Goal: Task Accomplishment & Management: Manage account settings

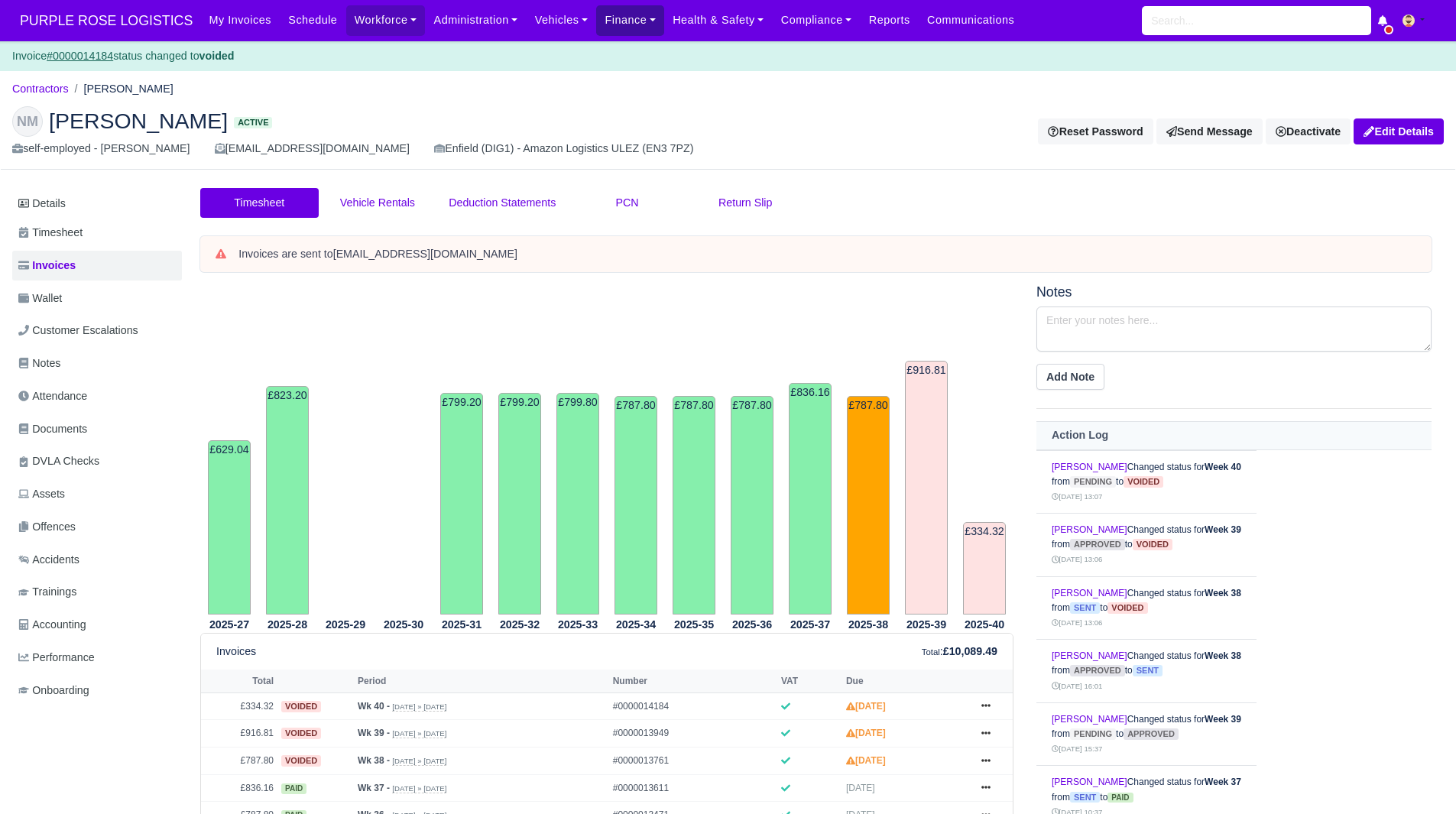
click at [596, 14] on link "Finance" at bounding box center [630, 20] width 68 height 30
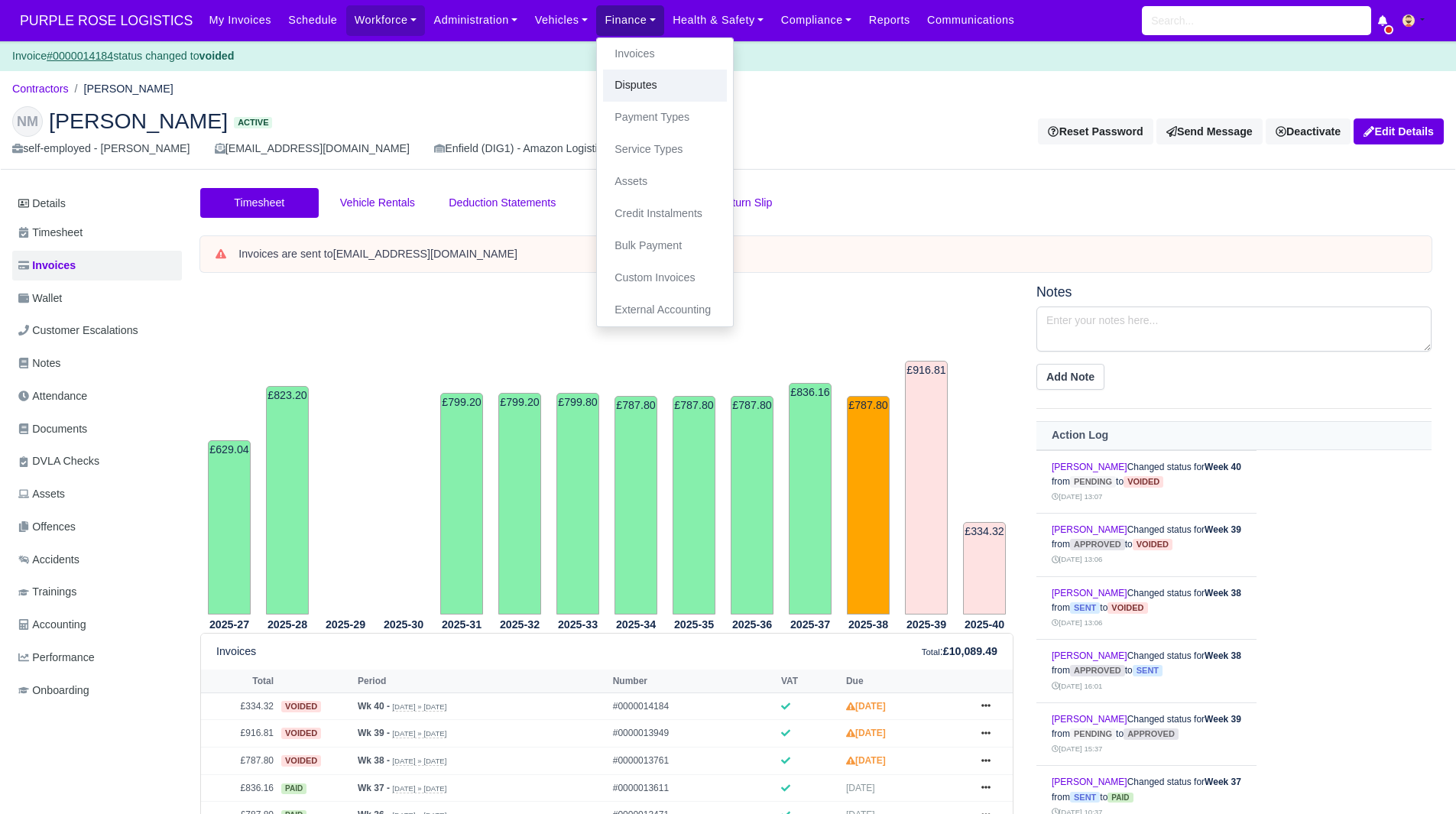
click at [623, 81] on link "Disputes" at bounding box center [665, 85] width 124 height 32
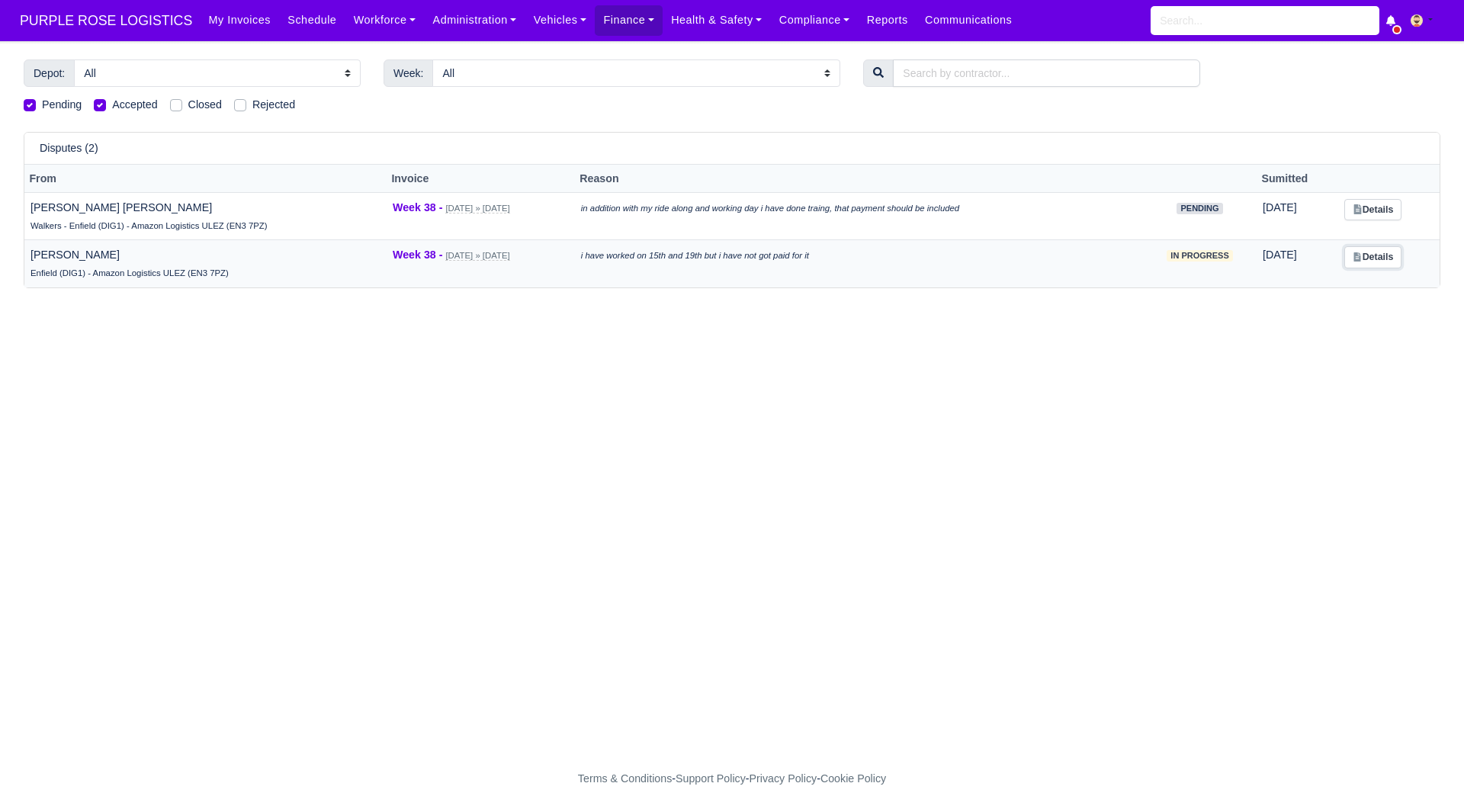
click at [1361, 255] on icon at bounding box center [1358, 256] width 7 height 9
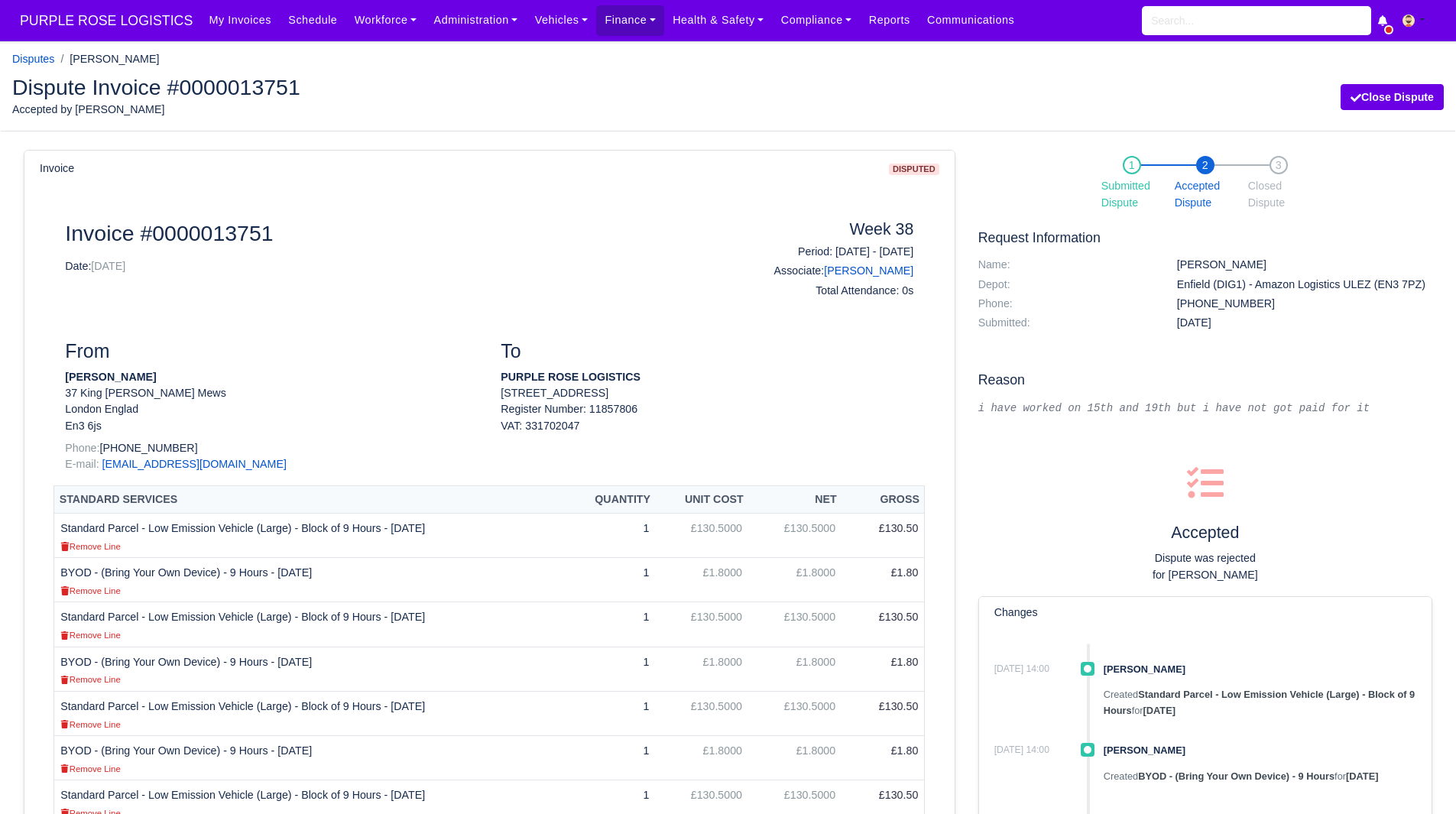
click at [1392, 78] on div "Dispute Invoice #0000013751 Accepted by Selchuk Kasher Close Dispute" at bounding box center [728, 97] width 1454 height 67
click at [1373, 98] on button "Close Dispute" at bounding box center [1392, 96] width 103 height 26
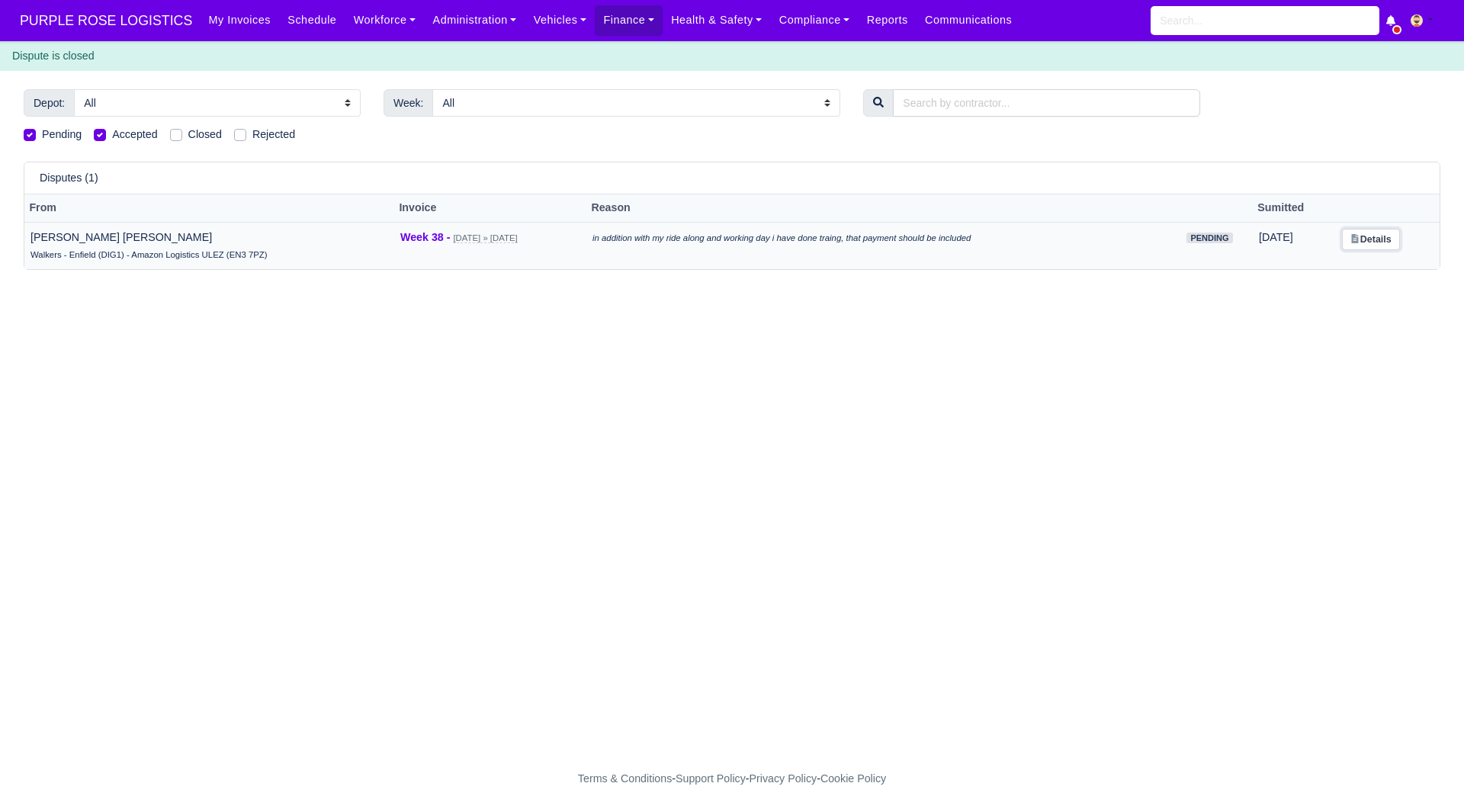
click at [1381, 240] on link "Details" at bounding box center [1370, 240] width 57 height 22
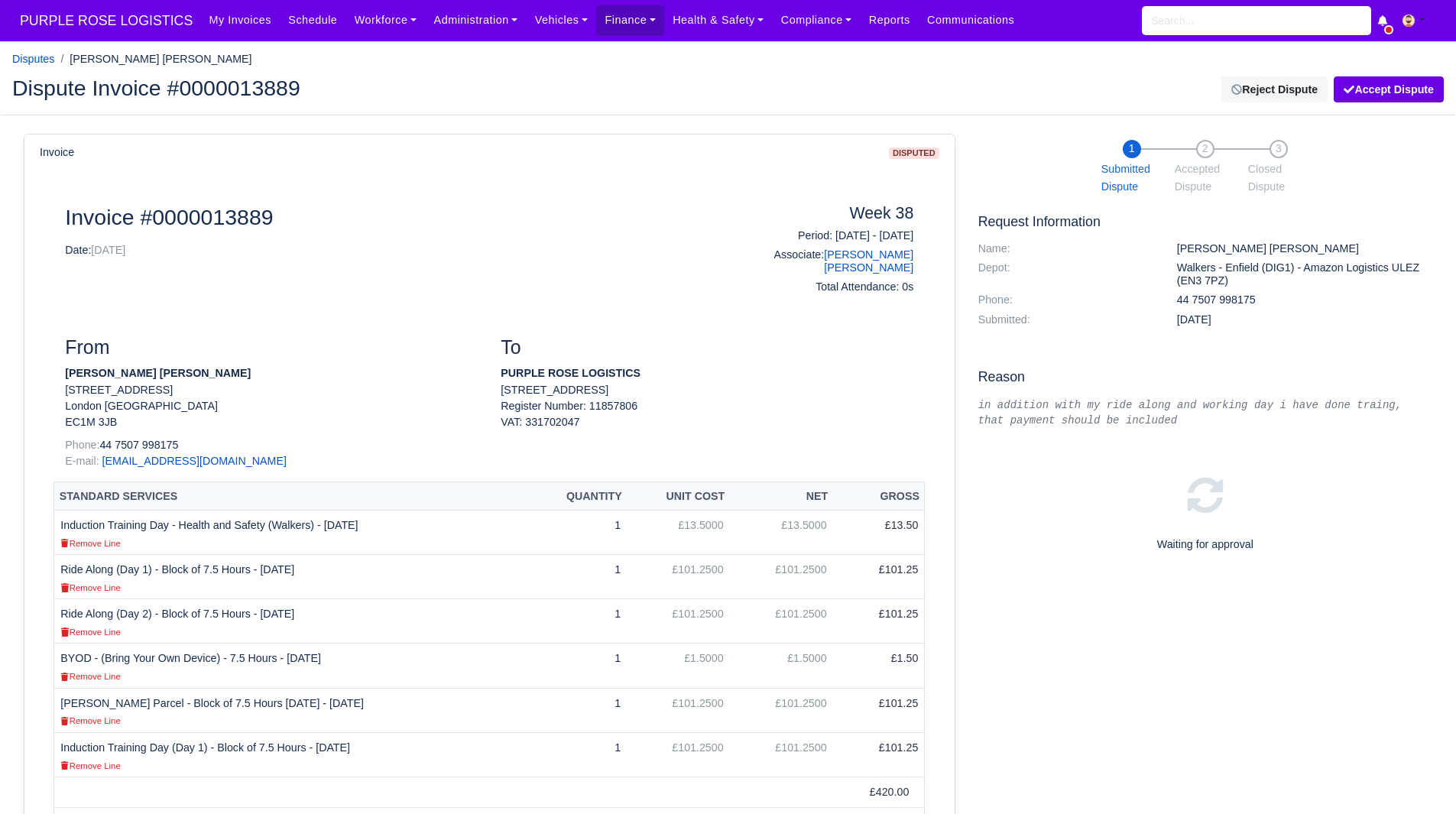
click at [1303, 46] on body "PURPLE ROSE LOGISTICS My Invoices Schedule Workforce Manpower Expiring Document…" at bounding box center [728, 407] width 1456 height 814
click at [1278, 84] on link "Reject Dispute" at bounding box center [1274, 90] width 106 height 26
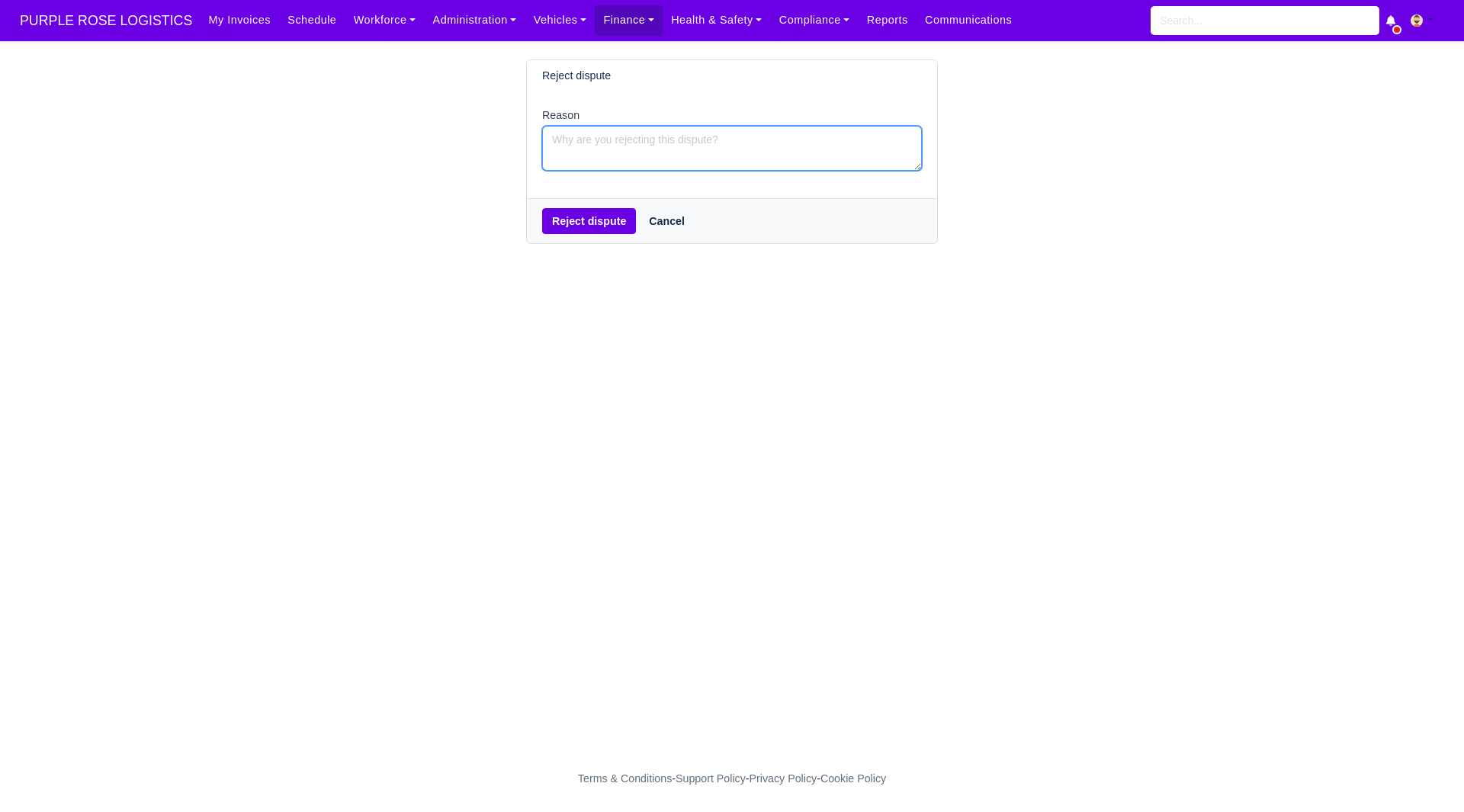
click at [715, 136] on textarea "Reason" at bounding box center [732, 148] width 380 height 45
type textarea "2"
type textarea "1"
click at [908, 144] on textarea "Induction, 2 Ride Alongs and 1 day of delivery have been added already" at bounding box center [732, 148] width 380 height 45
click at [677, 139] on textarea "Induction, 2 Ride Alongs and 1 day of delivery have been added already" at bounding box center [732, 148] width 380 height 45
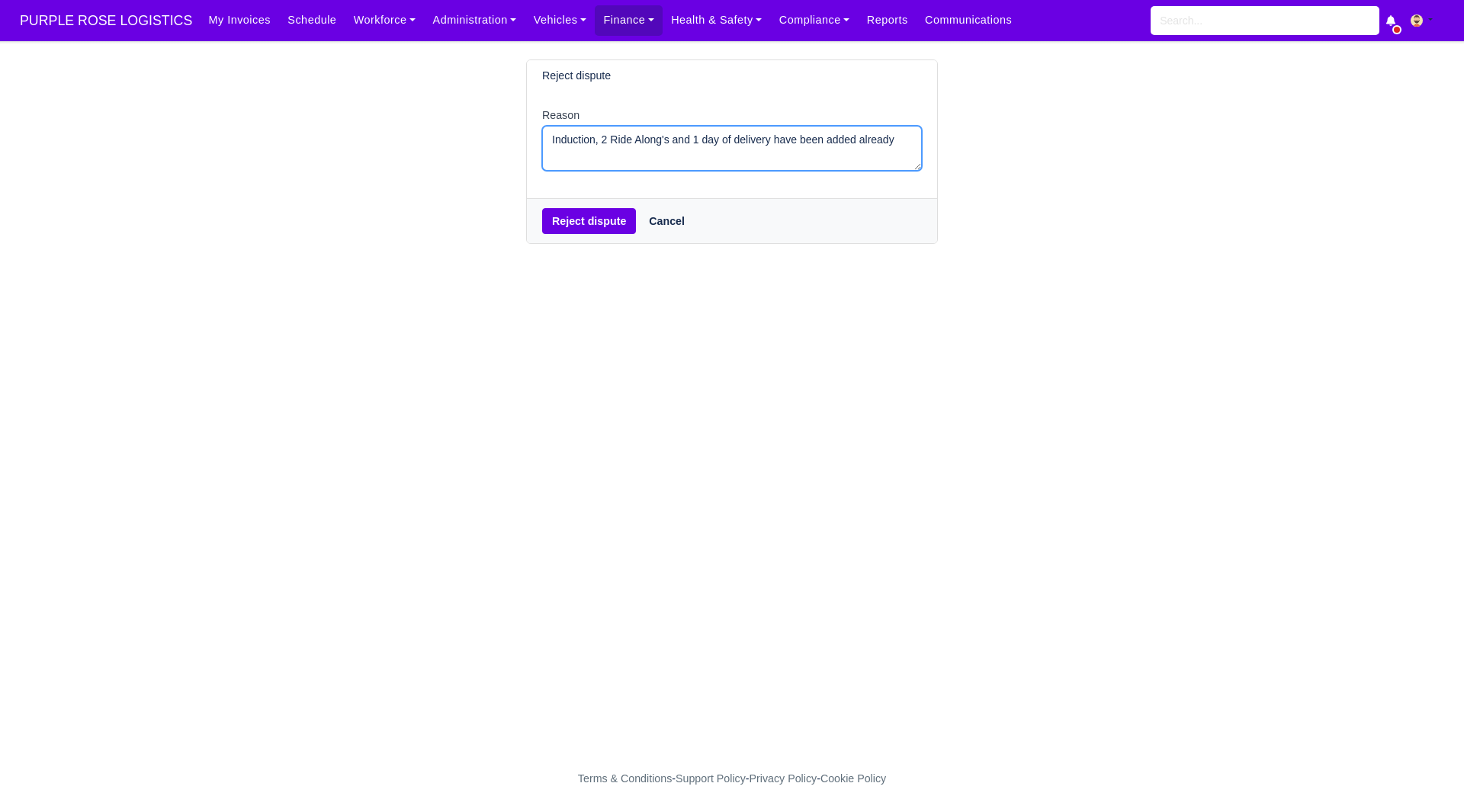
click at [893, 147] on textarea "Induction, 2 Ride Along's and 1 day of delivery have been added already" at bounding box center [732, 148] width 380 height 45
type textarea "Induction, 2 Ride Along's and 1 day of delivery have been added already"
click at [608, 218] on button "Reject dispute" at bounding box center [589, 220] width 94 height 26
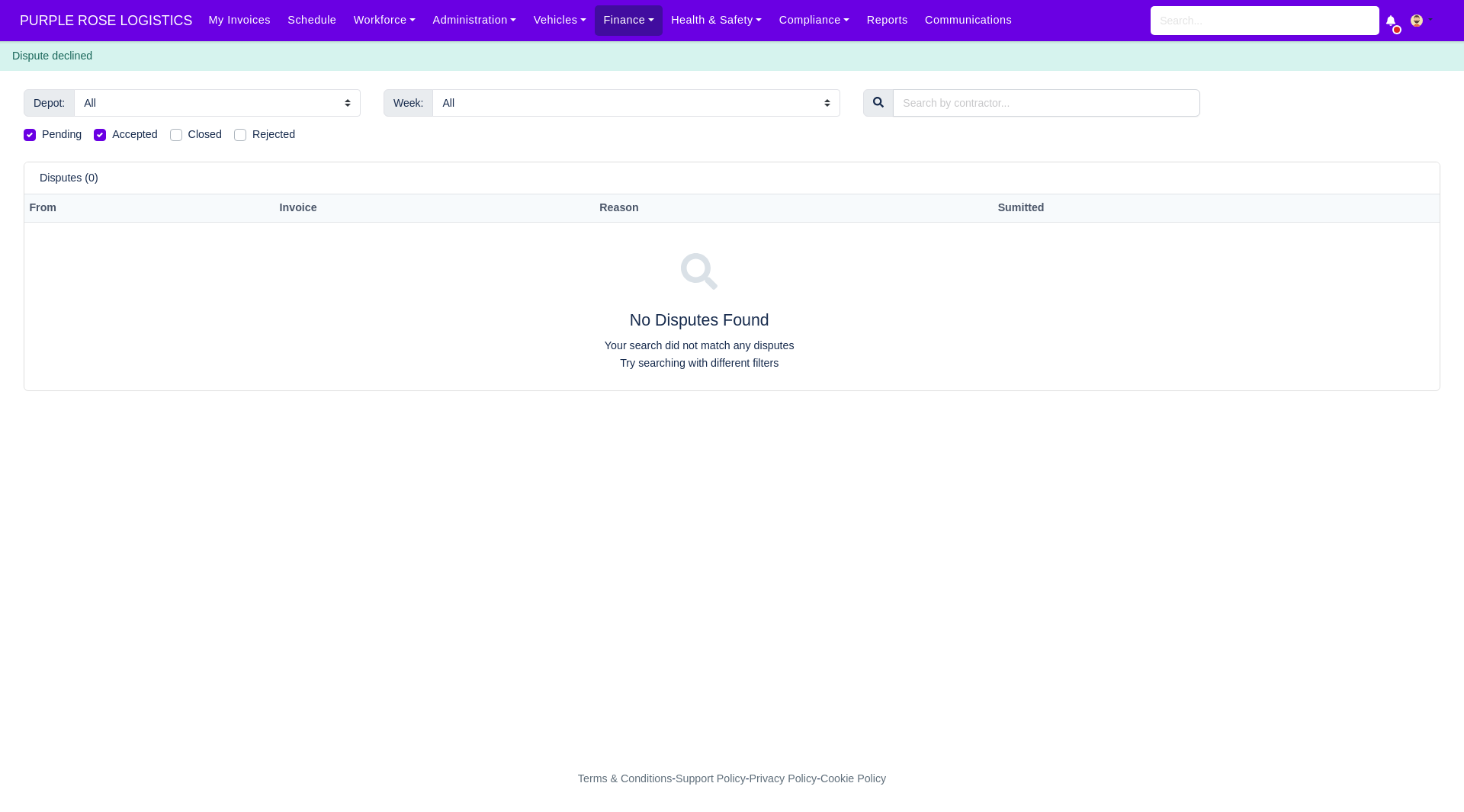
click at [625, 5] on link "Finance" at bounding box center [629, 20] width 68 height 30
click at [602, 49] on link "Invoices" at bounding box center [663, 54] width 123 height 32
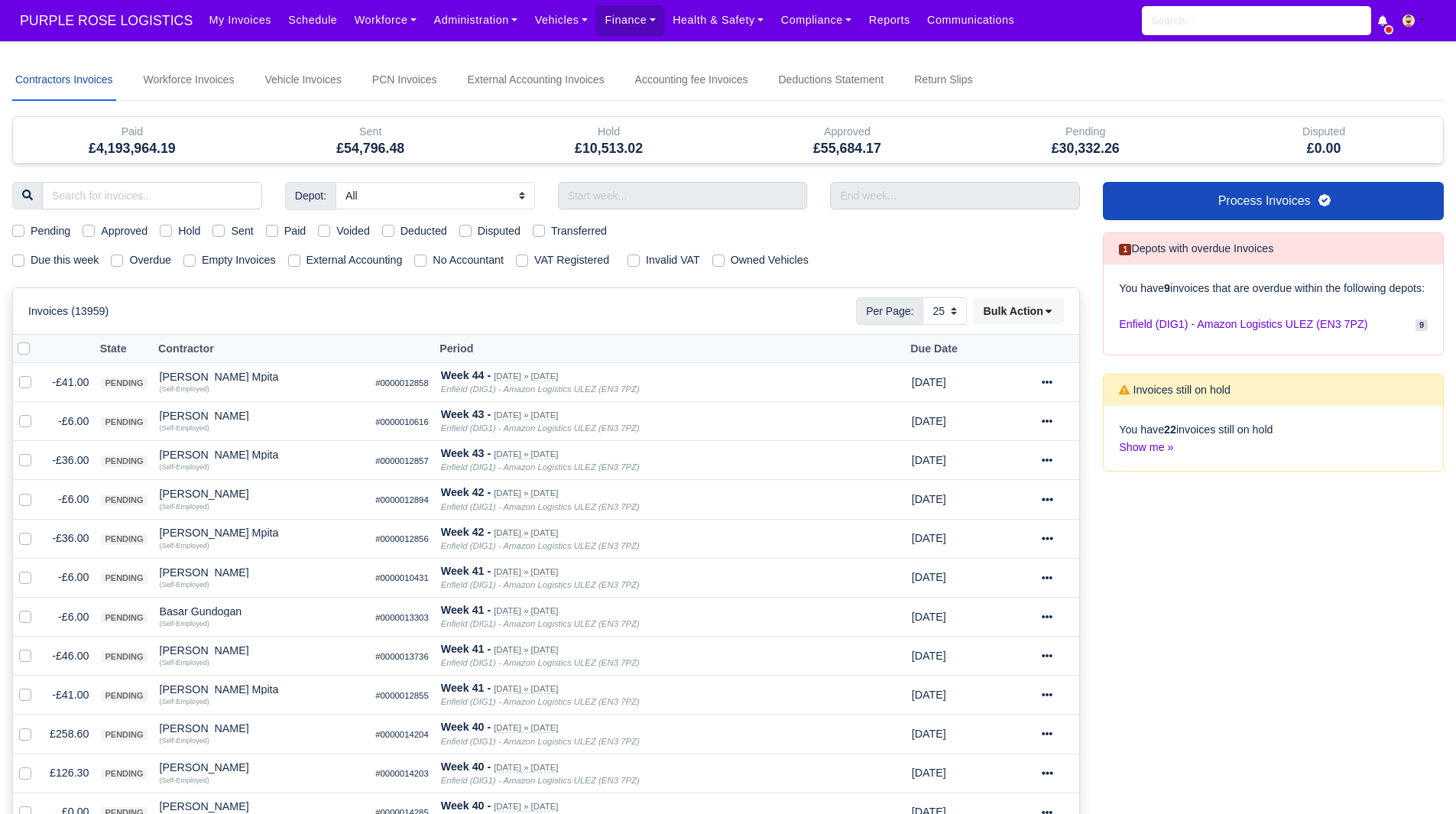
select select "25"
